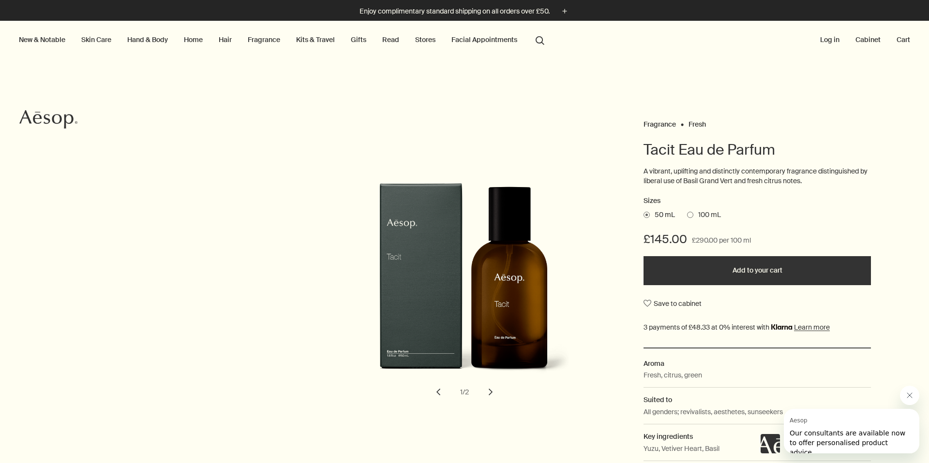
click at [267, 41] on link "Fragrance" at bounding box center [264, 39] width 36 height 13
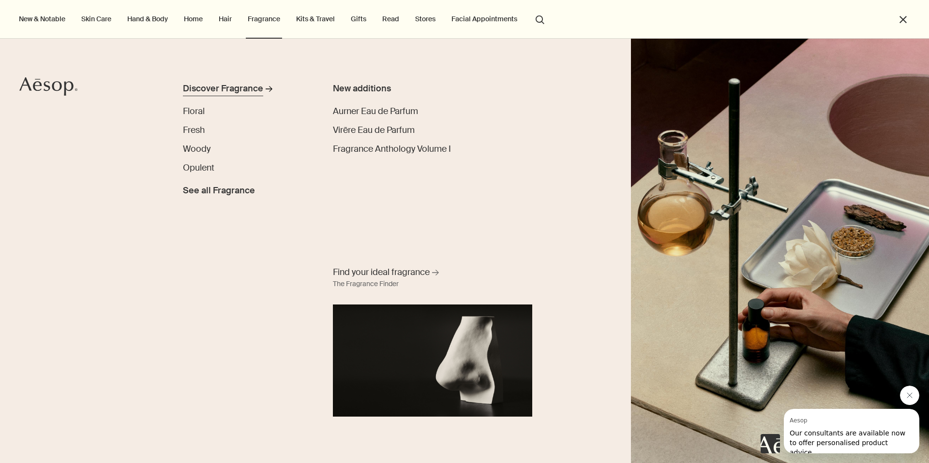
click at [246, 88] on div "Discover Fragrance" at bounding box center [223, 88] width 80 height 13
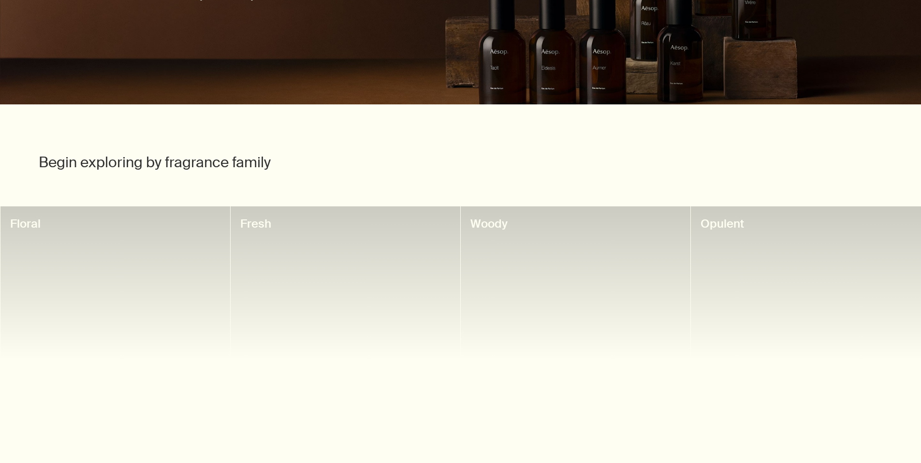
scroll to position [204, 0]
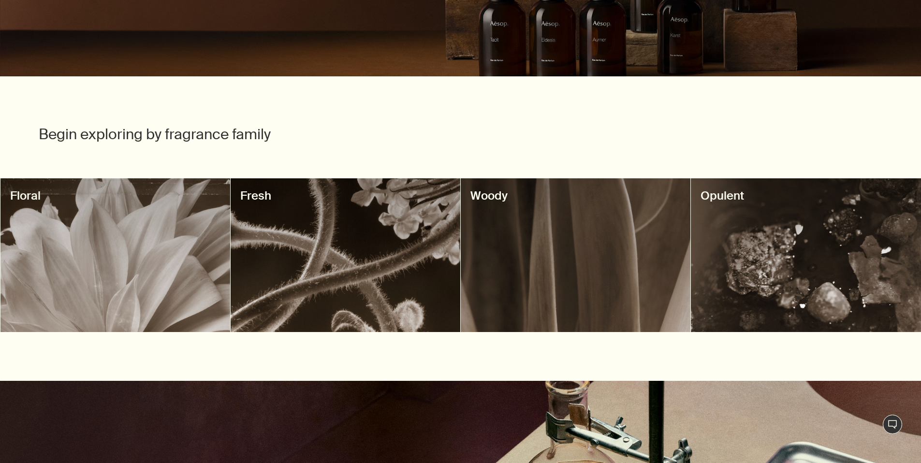
click at [557, 256] on div at bounding box center [576, 255] width 230 height 154
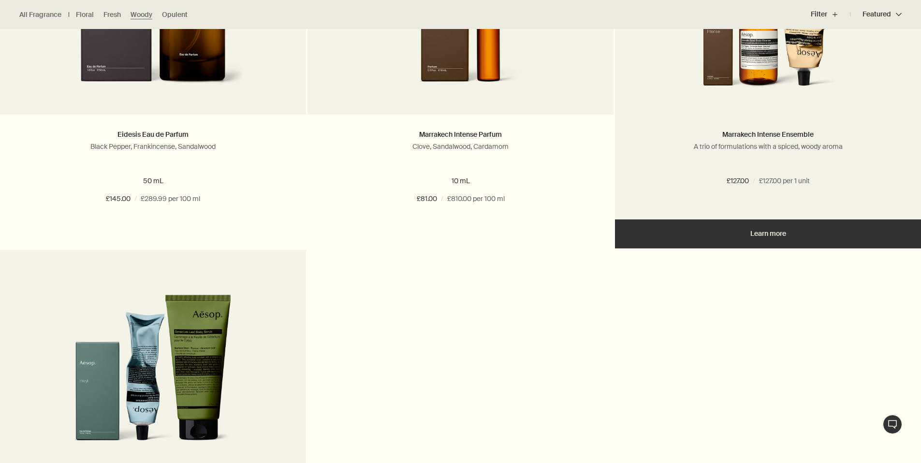
scroll to position [877, 0]
